Goal: Task Accomplishment & Management: Manage account settings

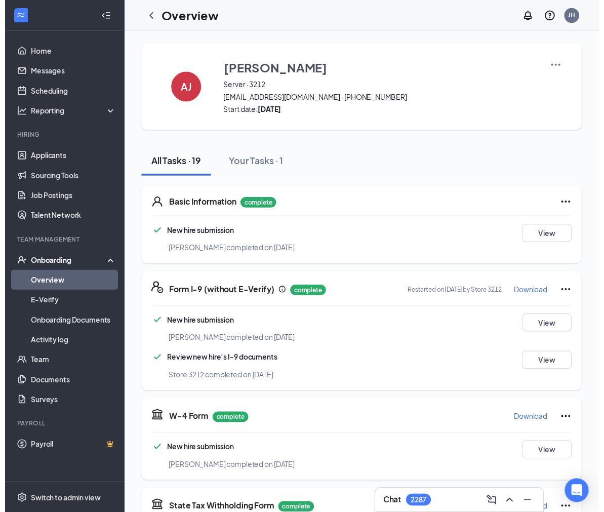
scroll to position [224, 0]
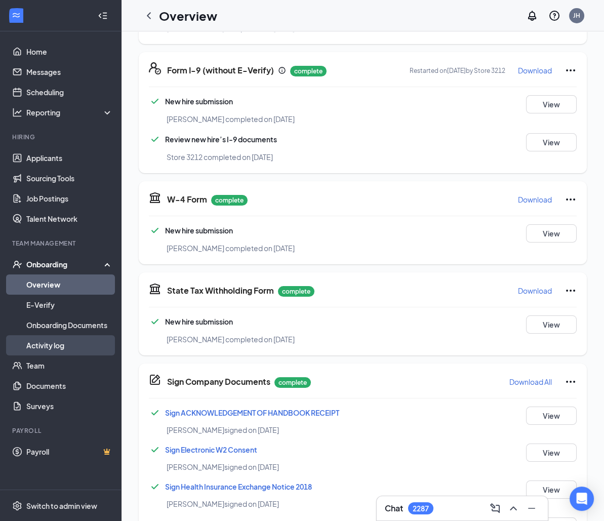
click at [58, 347] on link "Activity log" at bounding box center [69, 345] width 87 height 20
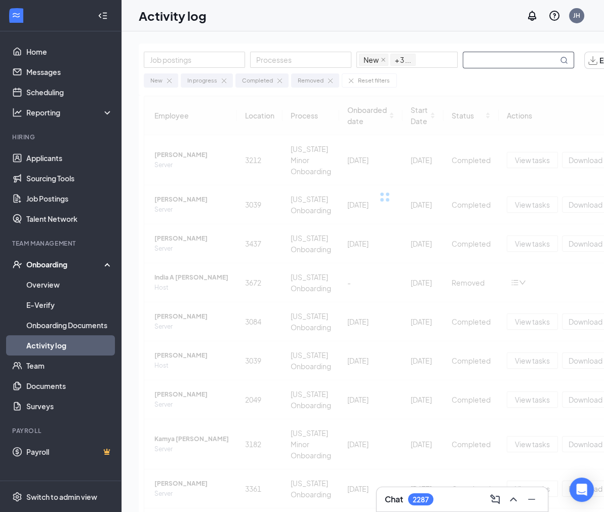
click at [479, 66] on input "text" at bounding box center [510, 60] width 95 height 16
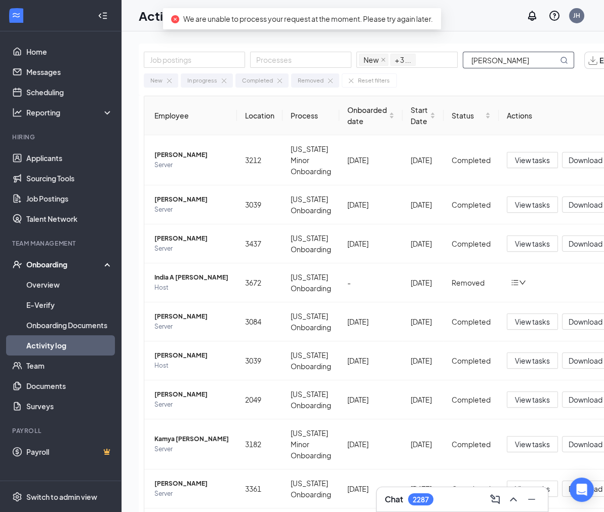
click at [526, 57] on input "[PERSON_NAME]" at bounding box center [510, 60] width 95 height 16
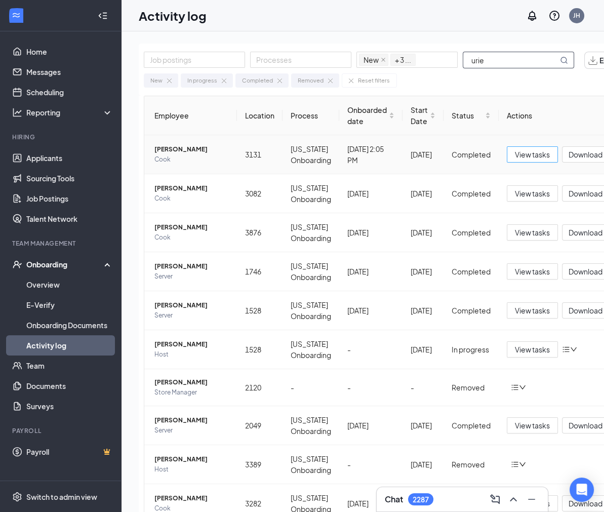
type input "urie"
click at [531, 146] on button "View tasks" at bounding box center [532, 154] width 51 height 16
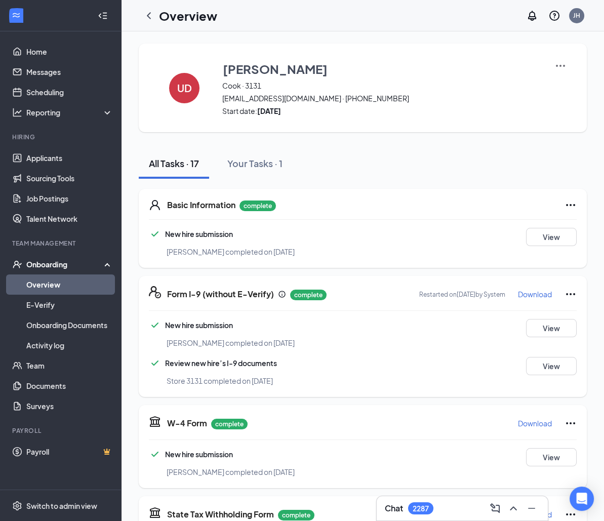
click at [548, 246] on div "Basic Information complete New hire submission [PERSON_NAME] completed on [DATE…" at bounding box center [363, 228] width 448 height 79
click at [547, 229] on button "View" at bounding box center [551, 237] width 51 height 18
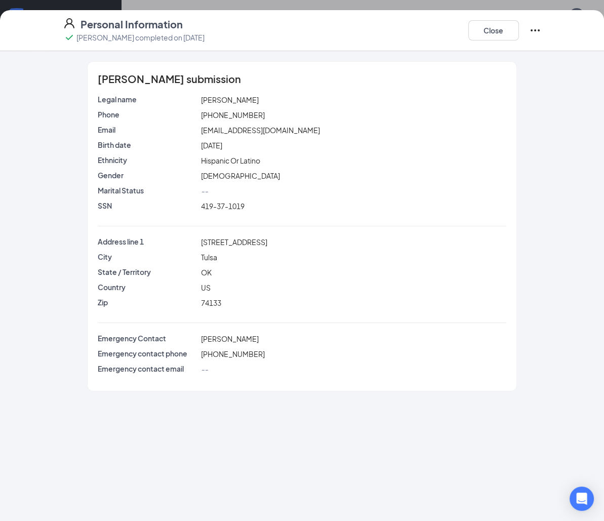
drag, startPoint x: 329, startPoint y: 180, endPoint x: 352, endPoint y: 148, distance: 39.5
click at [329, 180] on div "[DEMOGRAPHIC_DATA]" at bounding box center [354, 175] width 310 height 11
click at [501, 32] on button "Close" at bounding box center [493, 30] width 51 height 20
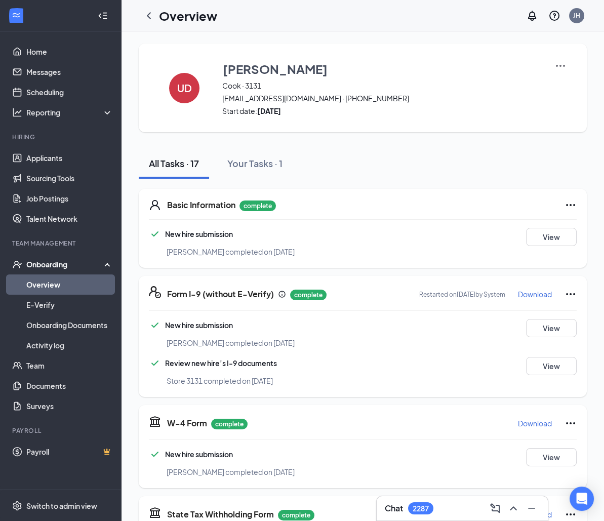
click at [535, 289] on p "Download" at bounding box center [535, 294] width 34 height 10
